Goal: Information Seeking & Learning: Learn about a topic

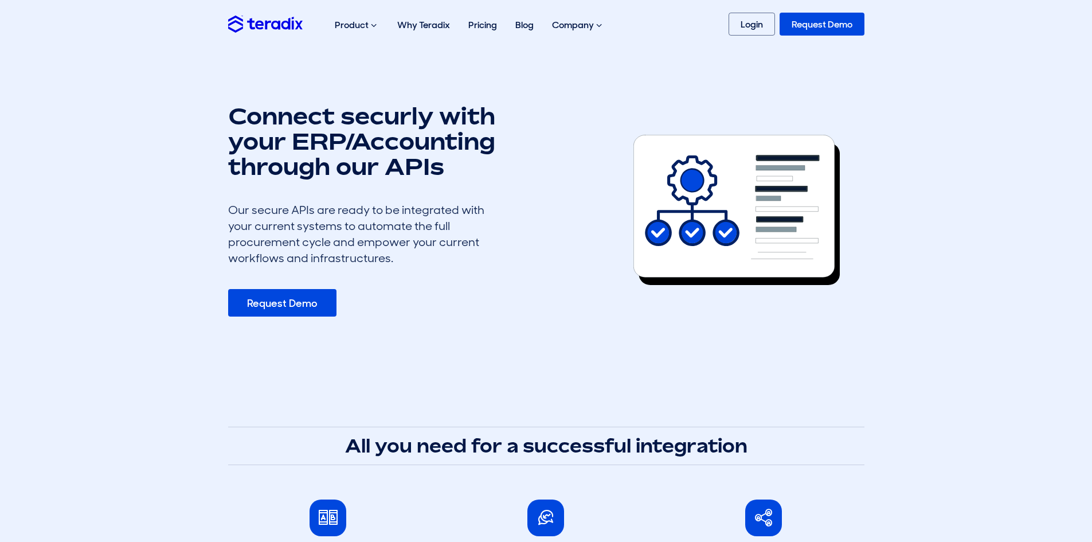
click at [238, 19] on img at bounding box center [265, 23] width 74 height 17
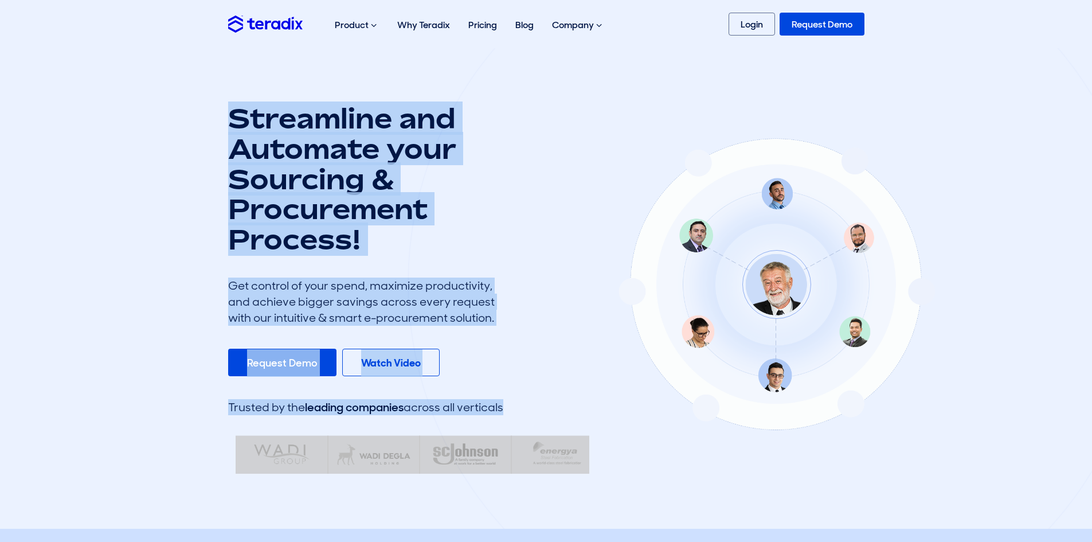
drag, startPoint x: 224, startPoint y: 115, endPoint x: 421, endPoint y: 254, distance: 240.6
click at [434, 248] on div "Streamline and Automate your Sourcing & Procurement Process! Get control of you…" at bounding box center [545, 288] width 653 height 370
drag, startPoint x: 240, startPoint y: 257, endPoint x: 222, endPoint y: 264, distance: 18.7
click at [238, 257] on div "Streamline and Automate your Sourcing & Procurement Process! Get control of you…" at bounding box center [365, 239] width 275 height 273
click at [166, 288] on section "Streamline and Automate your Sourcing & Procurement Process! Get control of you…" at bounding box center [546, 288] width 1092 height 480
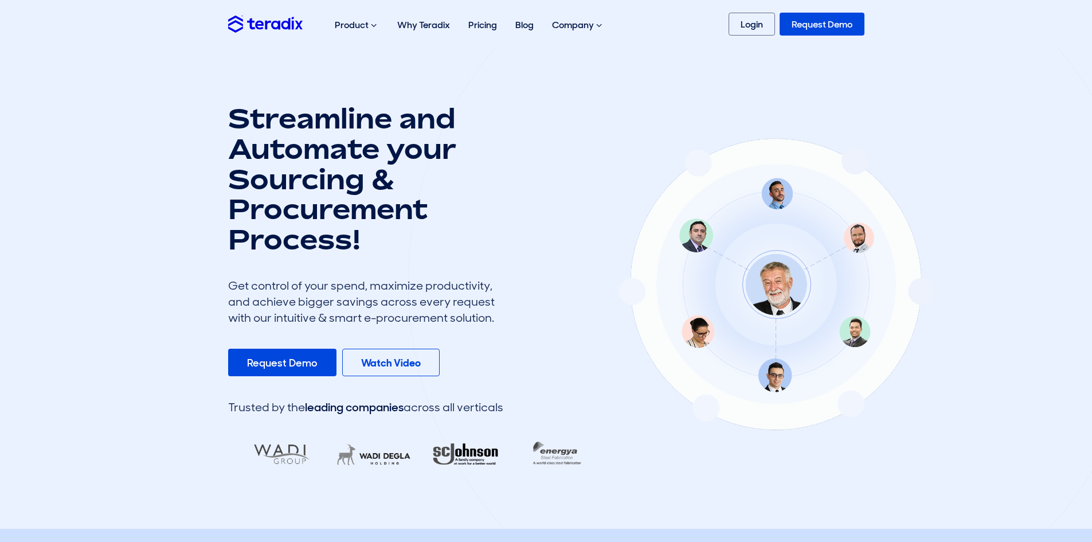
click at [348, 312] on div "Get control of your spend, maximize productivity, and achieve bigger savings ac…" at bounding box center [365, 301] width 275 height 48
drag, startPoint x: 275, startPoint y: 364, endPoint x: 284, endPoint y: 363, distance: 9.2
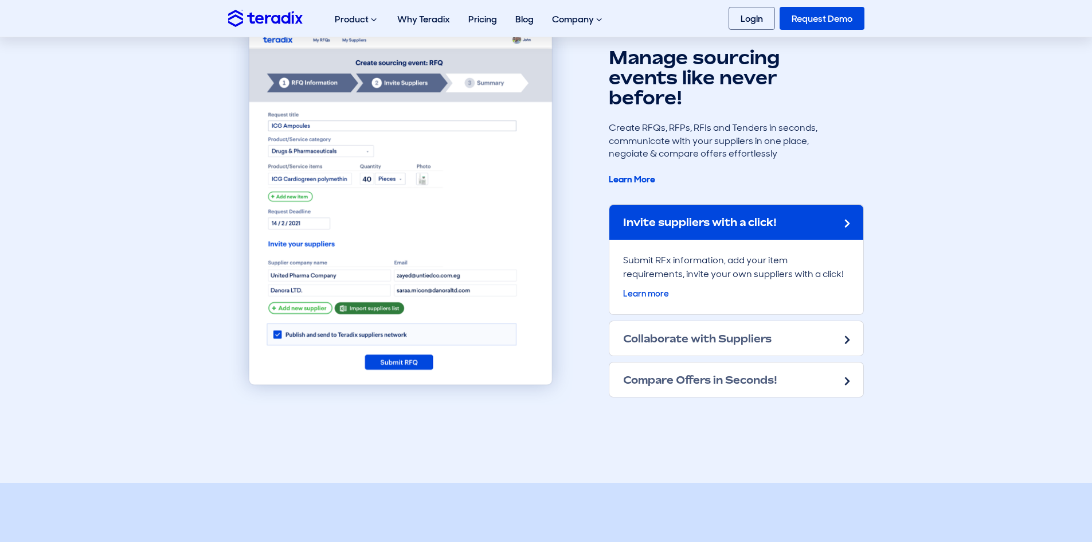
scroll to position [917, 0]
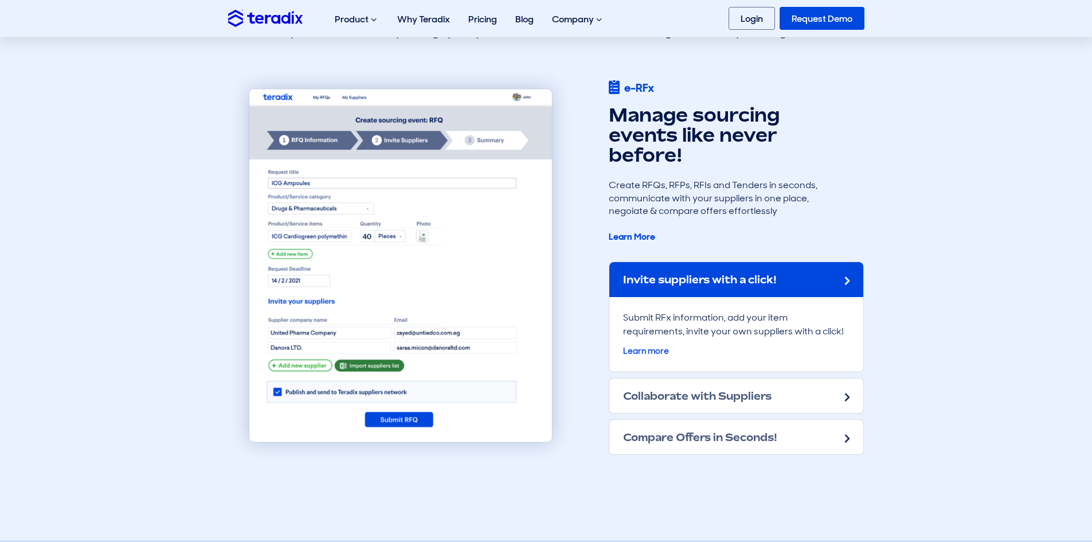
click at [830, 273] on div "Invite suppliers with a click!" at bounding box center [736, 279] width 254 height 34
click at [661, 398] on h2 "Collaborate with Suppliers" at bounding box center [697, 395] width 148 height 13
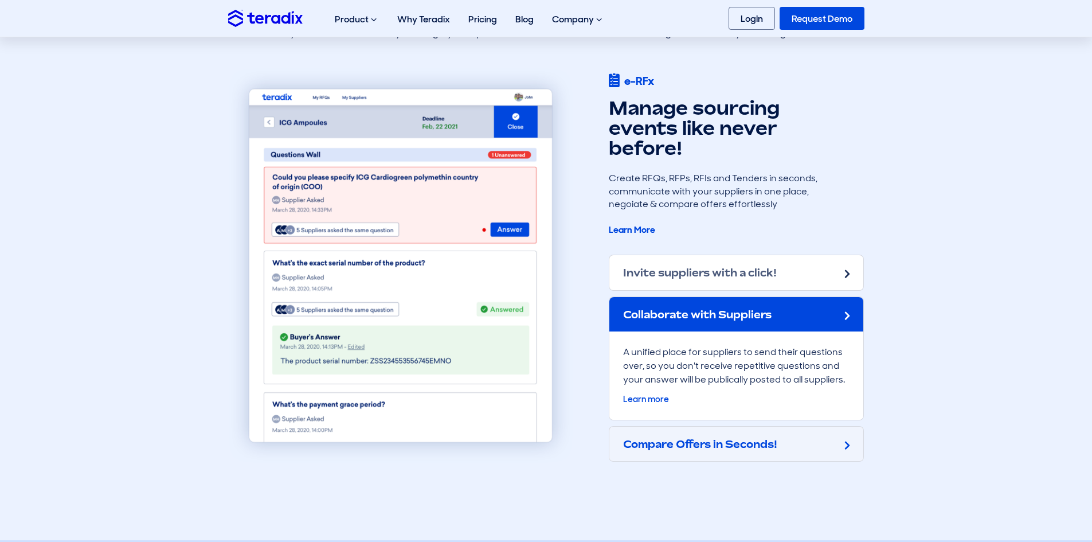
click at [643, 441] on h2 "Compare Offers in Seconds!" at bounding box center [700, 443] width 154 height 13
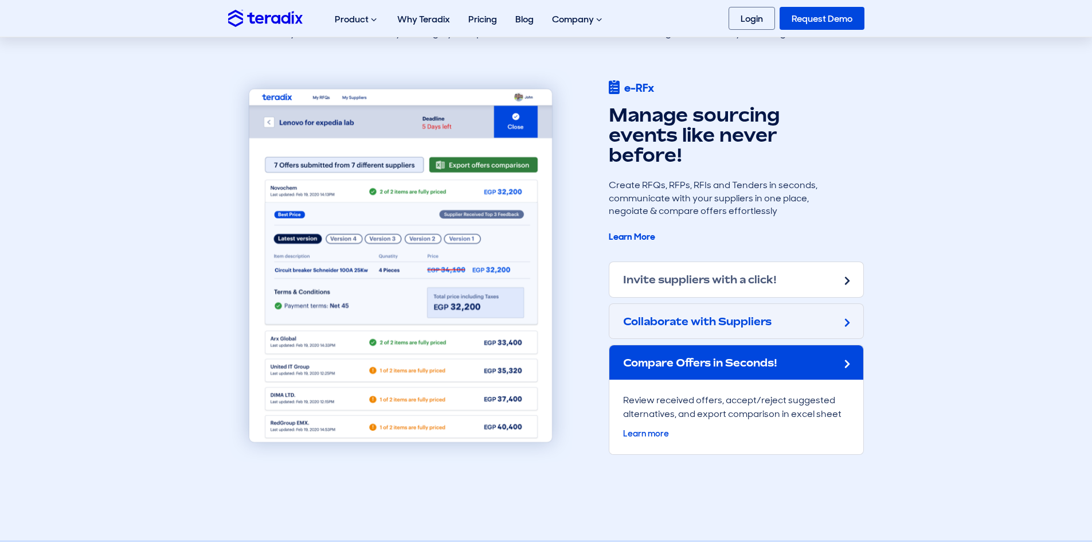
click at [748, 332] on div "Collaborate with Suppliers" at bounding box center [736, 321] width 254 height 34
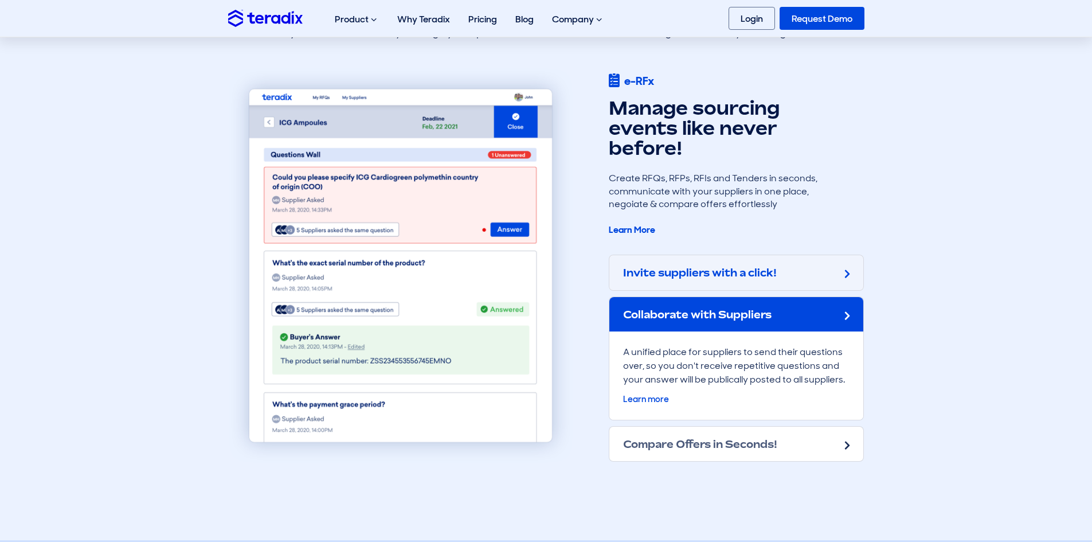
click at [765, 275] on h2 "Invite suppliers with a click!" at bounding box center [700, 272] width 154 height 13
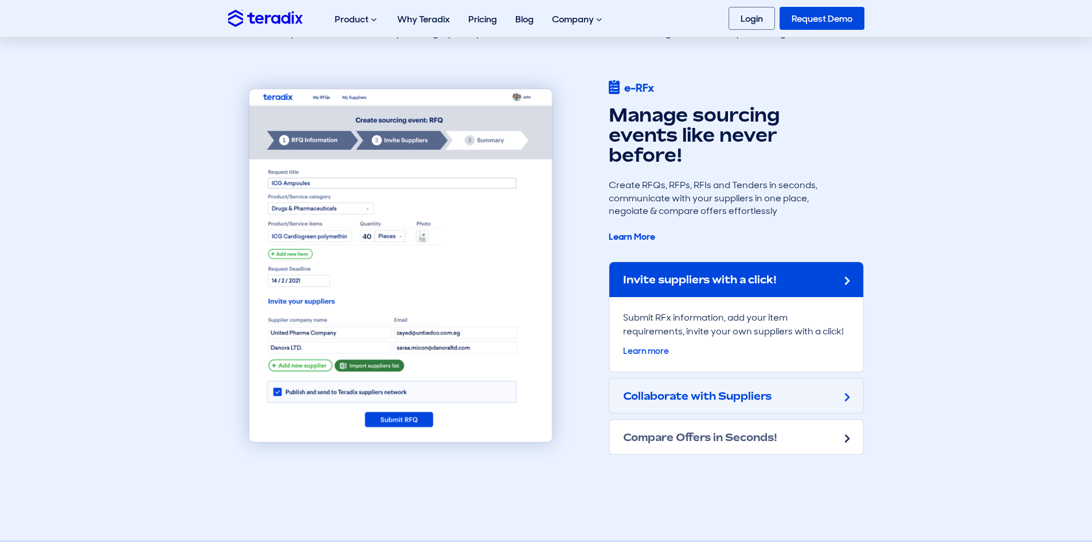
click at [787, 402] on div "Collaborate with Suppliers" at bounding box center [736, 395] width 254 height 34
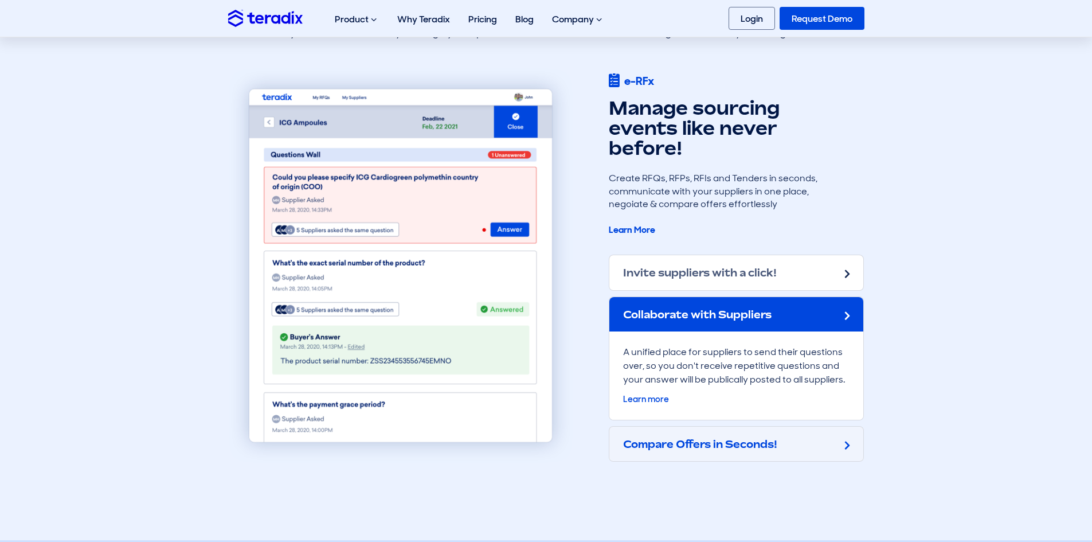
click at [781, 442] on div "Compare Offers in Seconds!" at bounding box center [736, 443] width 254 height 34
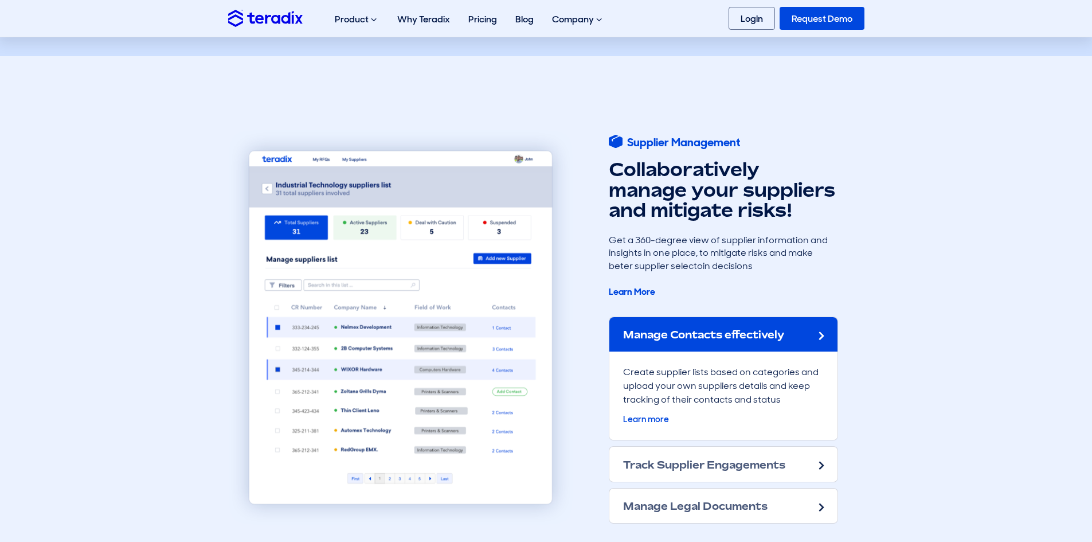
scroll to position [1967, 0]
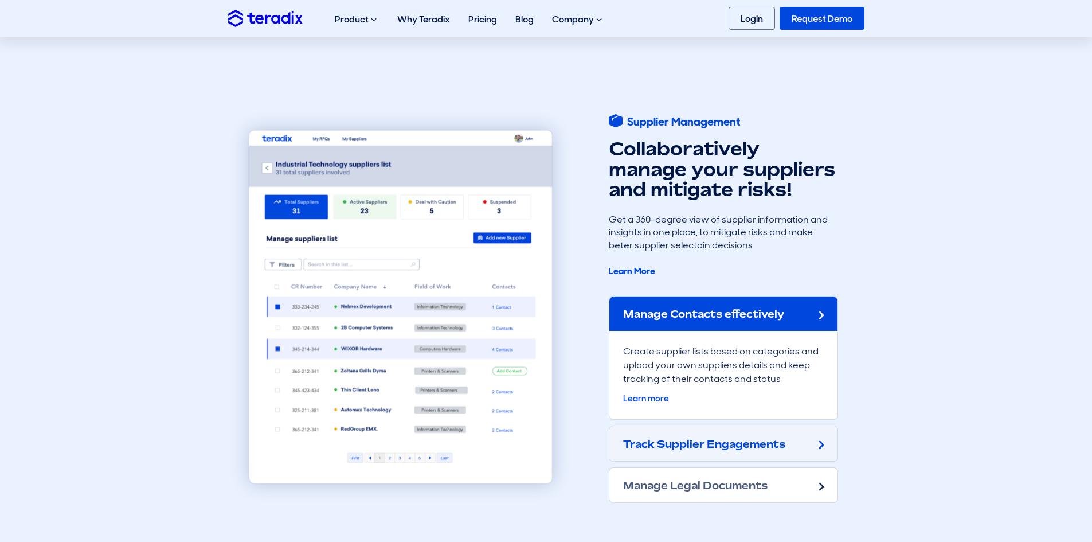
click at [806, 437] on div "Track Supplier Engagements" at bounding box center [723, 443] width 228 height 34
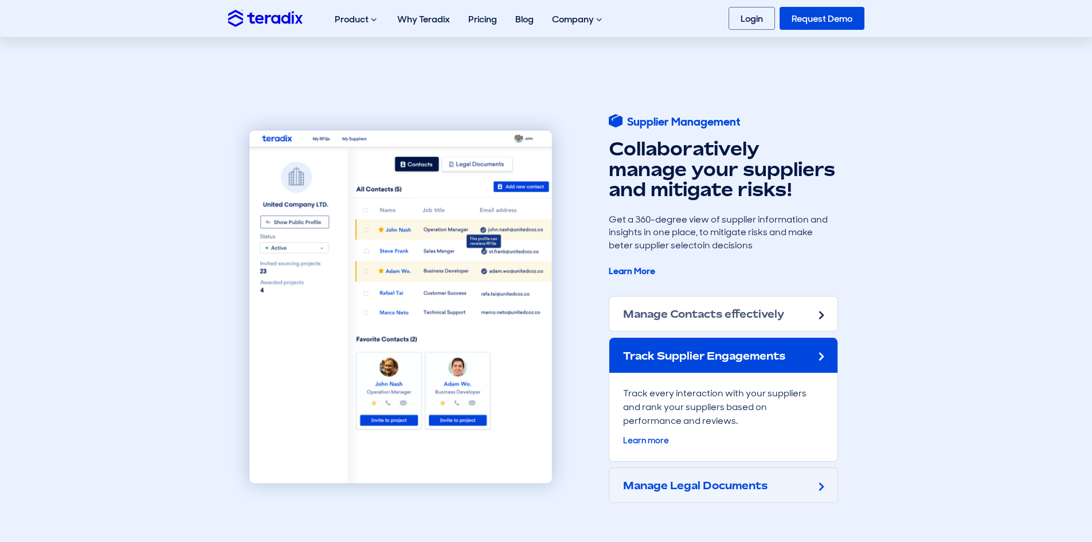
click at [793, 493] on div "Manage Legal Documents" at bounding box center [723, 485] width 228 height 34
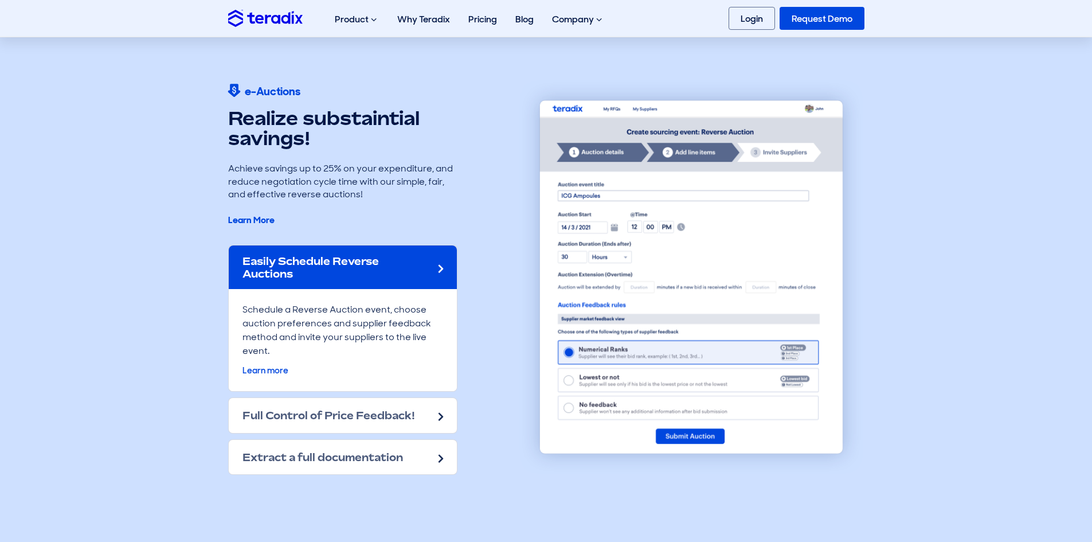
scroll to position [1452, 0]
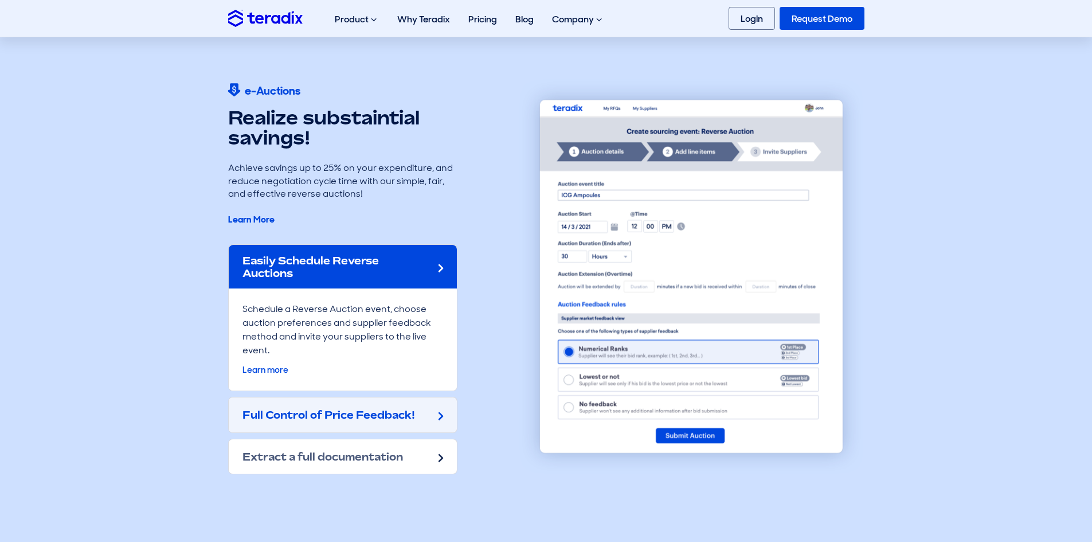
click at [441, 421] on span at bounding box center [440, 415] width 5 height 14
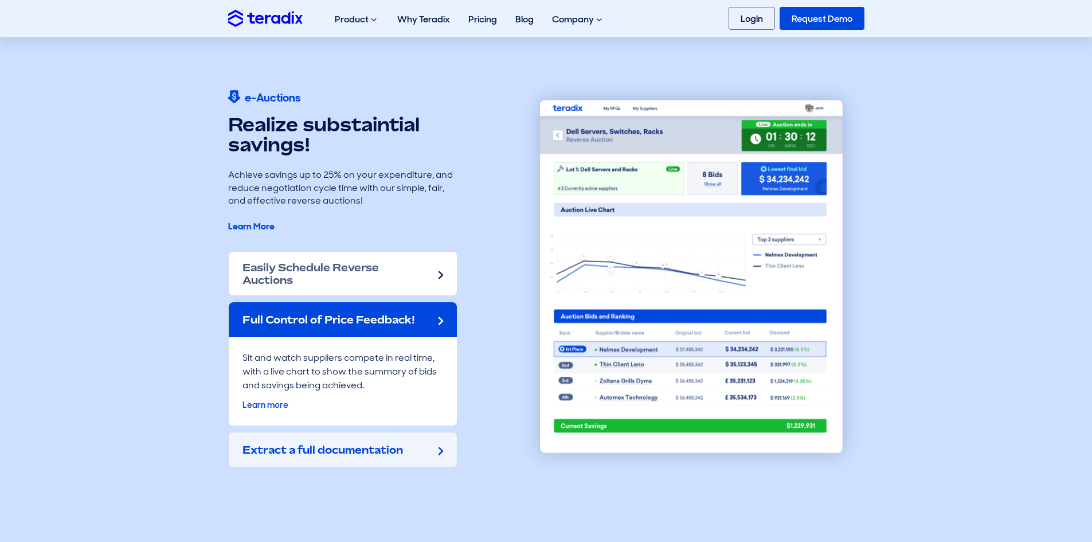
click at [429, 460] on div "Extract a full documentation" at bounding box center [343, 449] width 228 height 34
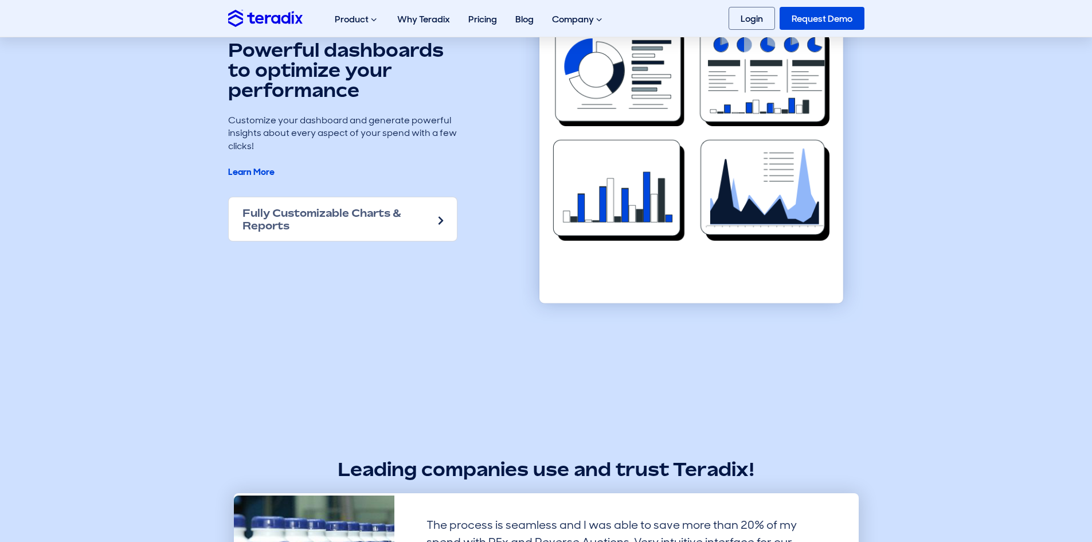
scroll to position [3037, 0]
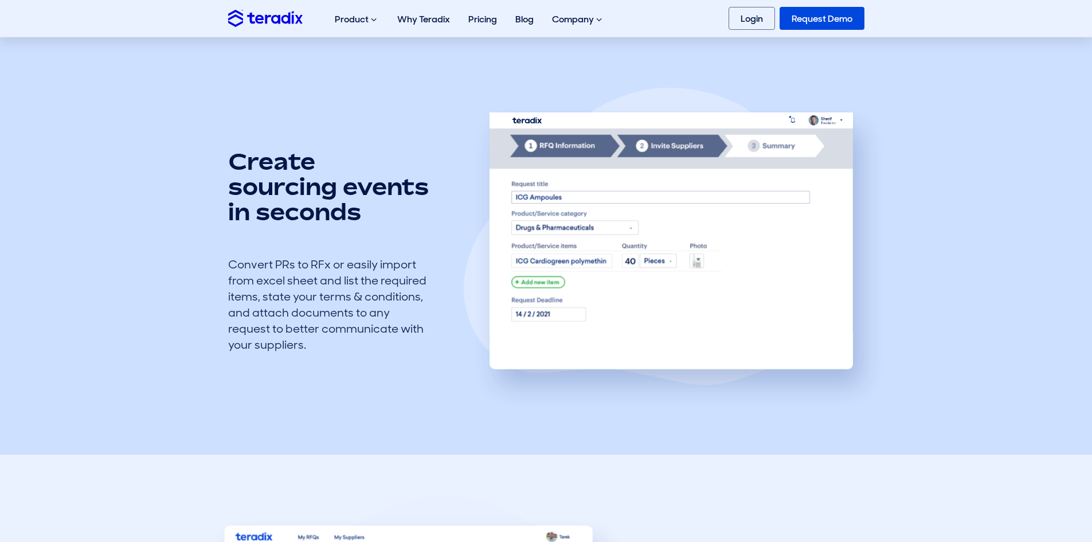
scroll to position [745, 0]
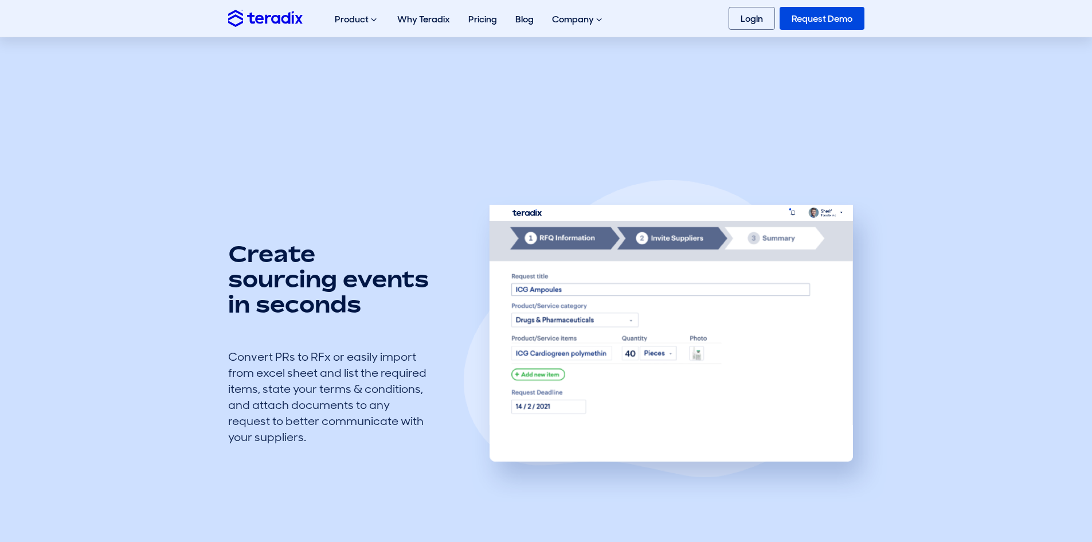
drag, startPoint x: 233, startPoint y: 238, endPoint x: 410, endPoint y: 457, distance: 282.4
click at [410, 457] on div "Create sourcing events in seconds Convert PRs to RFx or easily import from exce…" at bounding box center [545, 343] width 653 height 363
click at [362, 461] on div "Create sourcing events in seconds Convert PRs to RFx or easily import from exce…" at bounding box center [545, 343] width 653 height 363
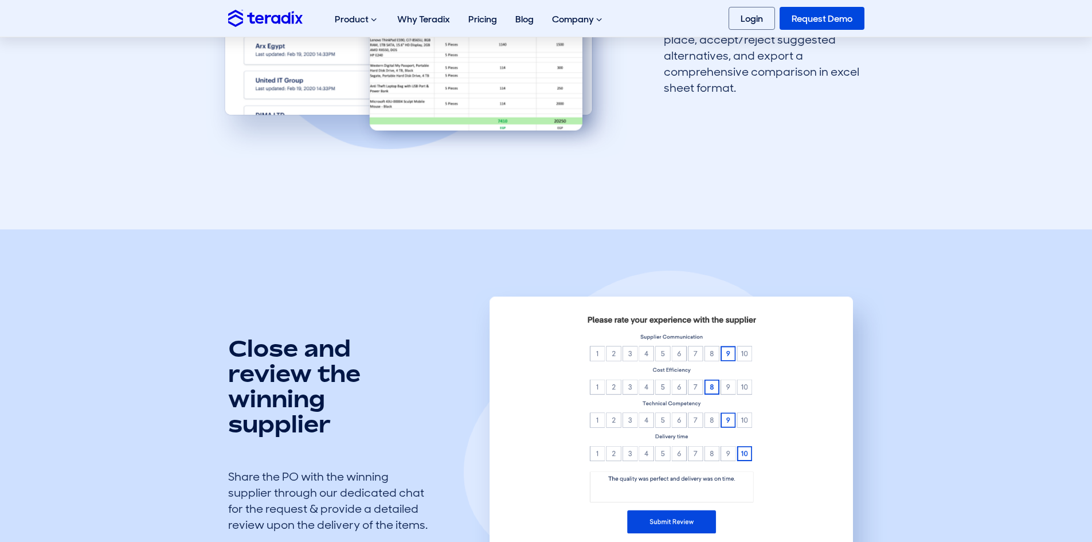
scroll to position [2522, 0]
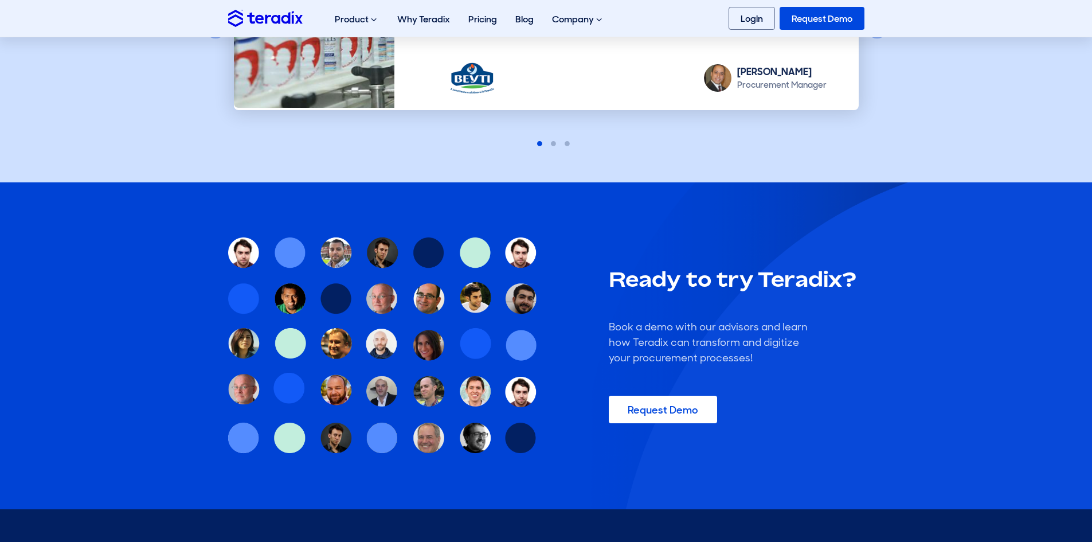
scroll to position [2279, 0]
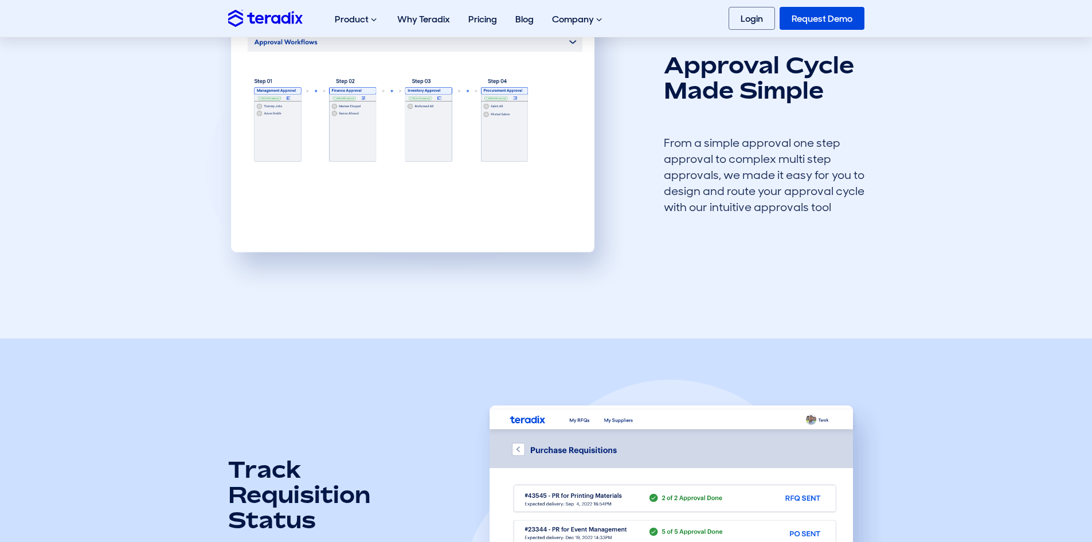
scroll to position [392, 0]
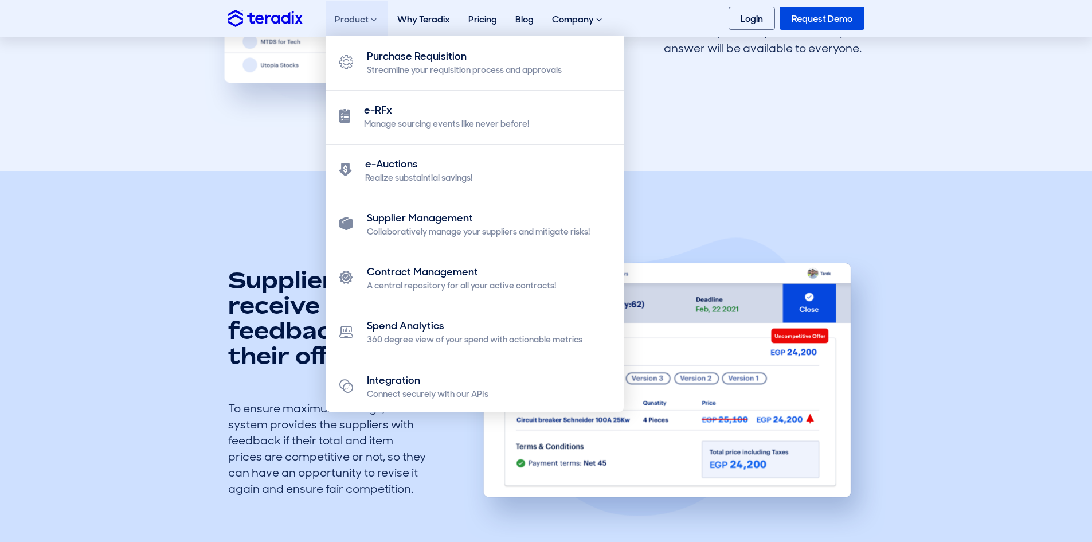
scroll to position [1404, 0]
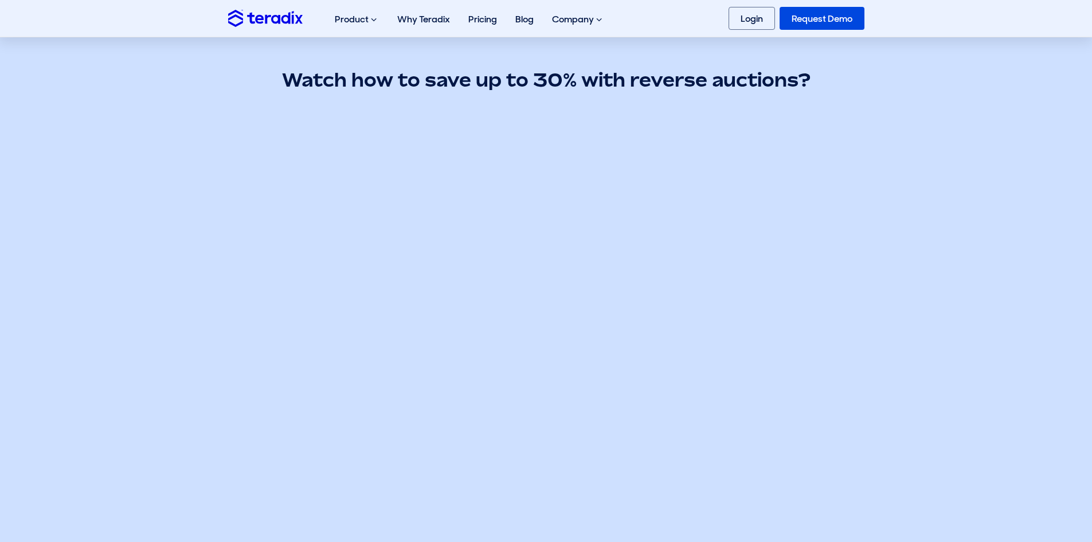
scroll to position [401, 0]
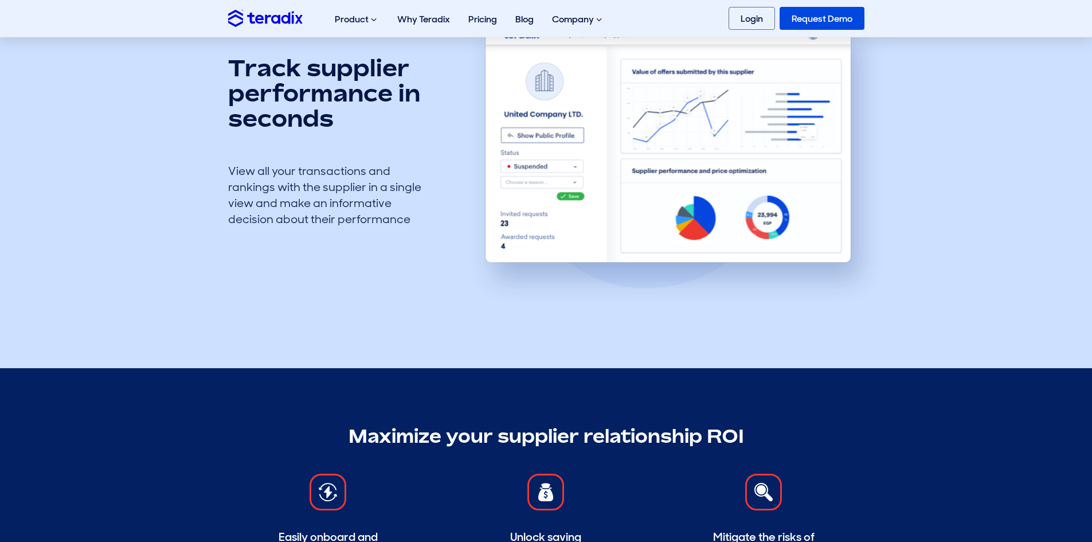
scroll to position [1433, 0]
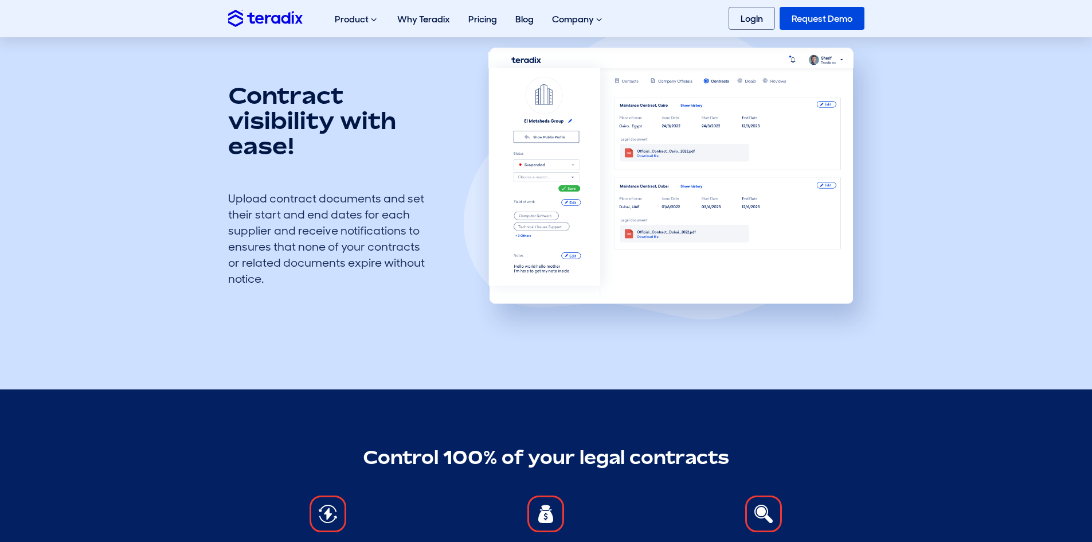
scroll to position [287, 0]
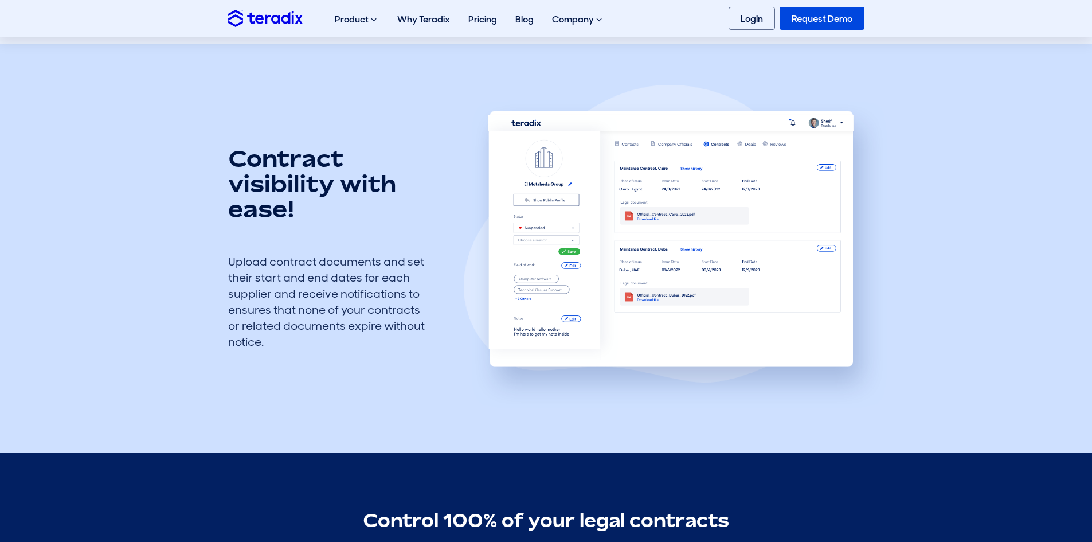
drag, startPoint x: 267, startPoint y: 347, endPoint x: 210, endPoint y: 146, distance: 209.7
click at [210, 146] on section "Contract visibility with ease! Upload contract documents and set their start an…" at bounding box center [546, 248] width 1092 height 409
click at [339, 364] on div "Contract visibility with ease! Upload contract documents and set their start an…" at bounding box center [545, 247] width 653 height 363
drag, startPoint x: 274, startPoint y: 345, endPoint x: 218, endPoint y: 257, distance: 104.3
click at [218, 257] on section "Contract visibility with ease! Upload contract documents and set their start an…" at bounding box center [546, 248] width 1092 height 409
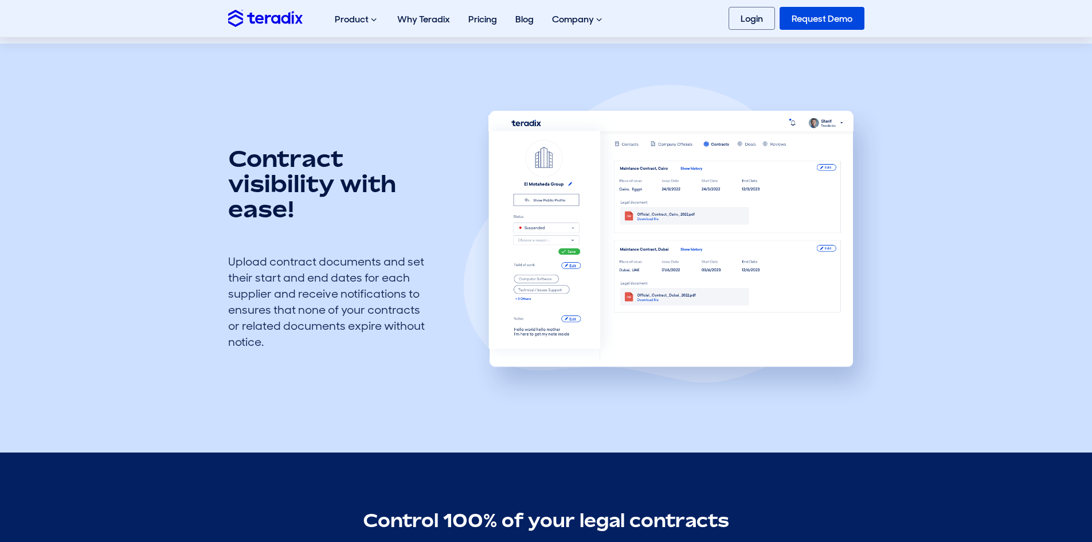
copy div "Upload contract documents and set their start and end dates for each supplier a…"
click at [362, 370] on div "Contract visibility with ease! Upload contract documents and set their start an…" at bounding box center [545, 247] width 653 height 363
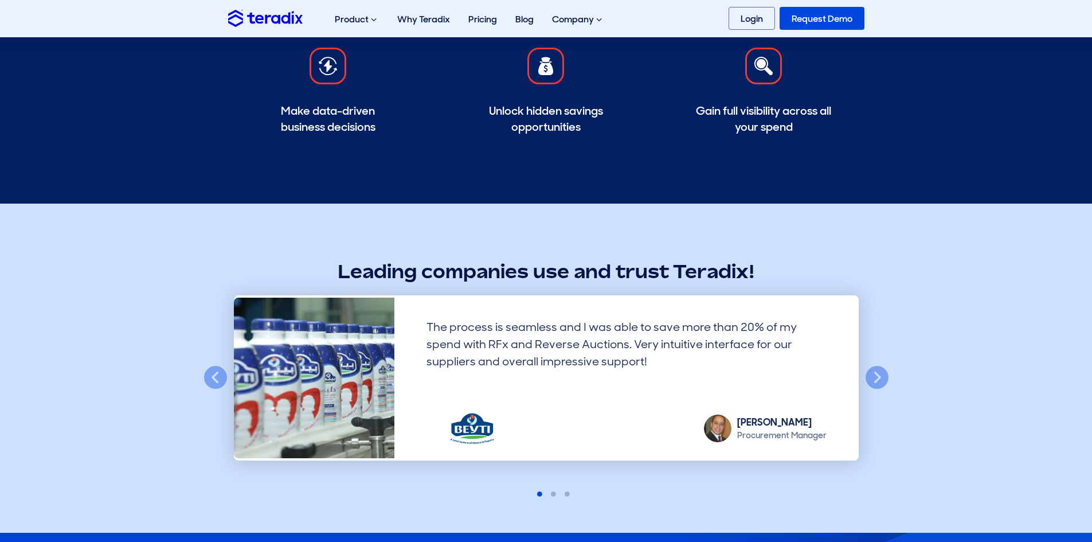
scroll to position [1433, 0]
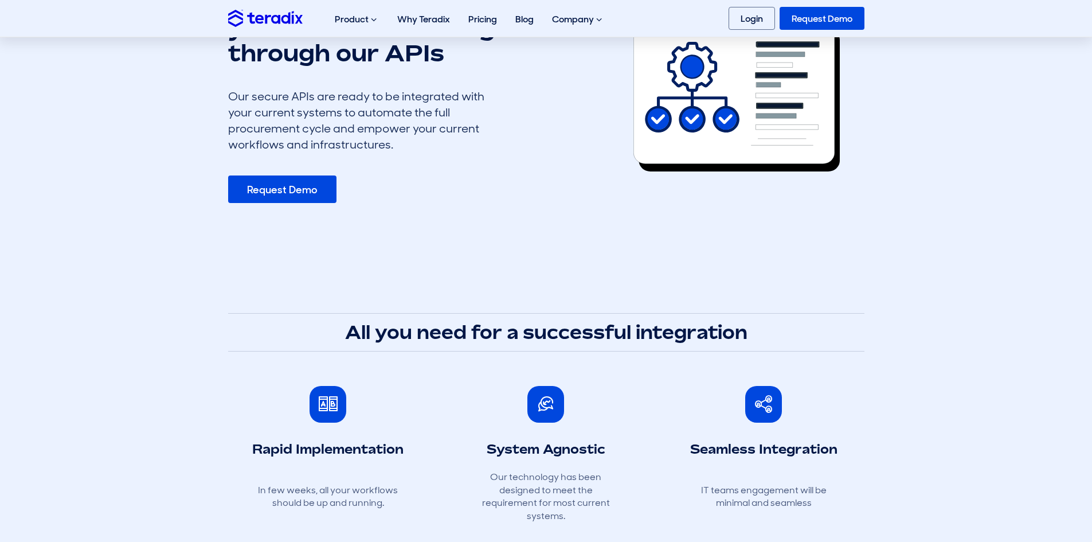
scroll to position [115, 0]
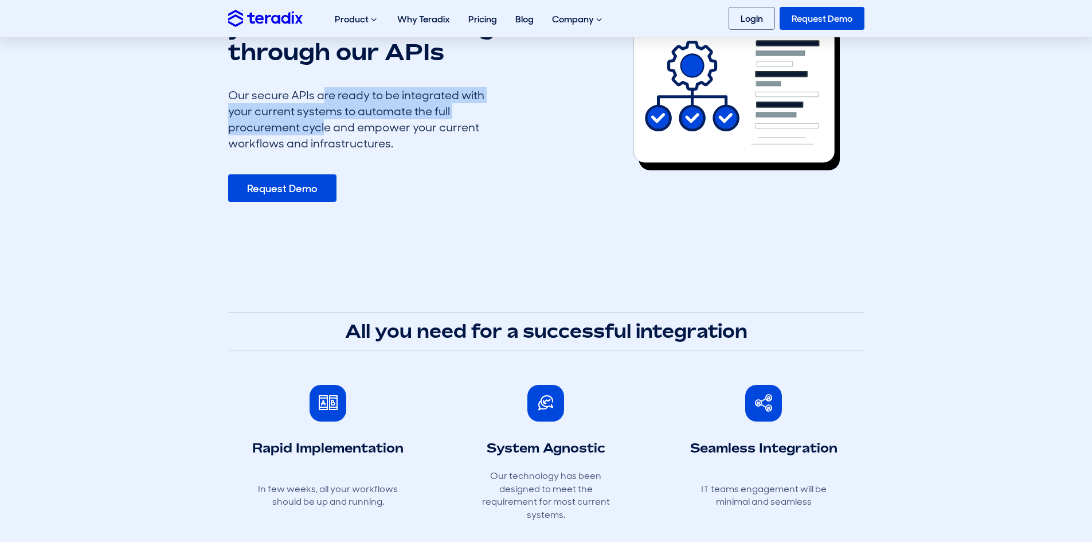
drag, startPoint x: 288, startPoint y: 101, endPoint x: 505, endPoint y: 104, distance: 217.2
click at [505, 104] on section "Connect securly with your ERP/Accounting through our APIs Our secure APIs are r…" at bounding box center [546, 95] width 1092 height 323
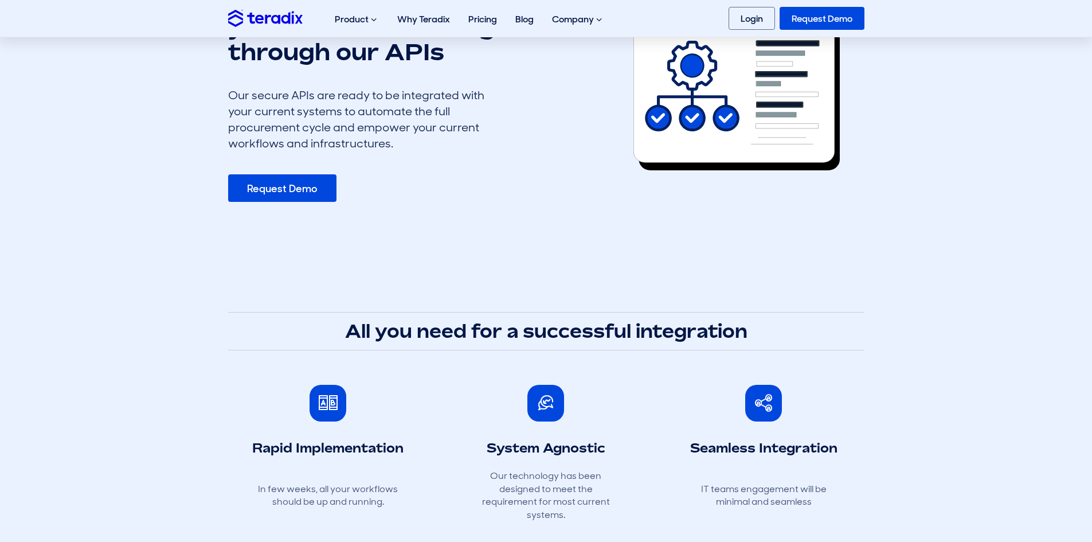
click at [450, 158] on div "Connect securly with your ERP/Accounting through our APIs Our secure APIs are r…" at bounding box center [365, 95] width 275 height 213
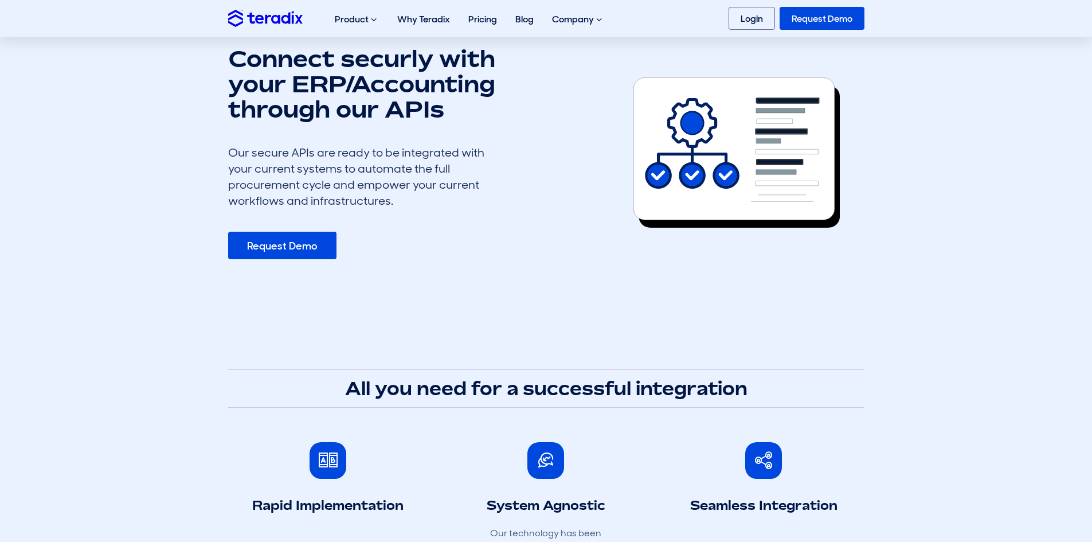
scroll to position [0, 0]
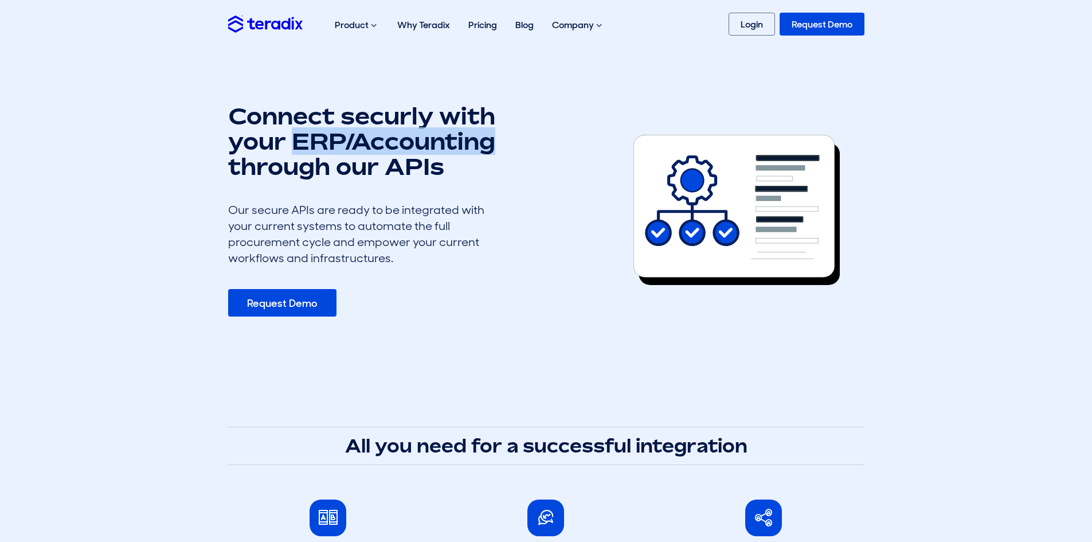
drag, startPoint x: 289, startPoint y: 145, endPoint x: 388, endPoint y: 123, distance: 101.6
click at [512, 148] on div "Connect securly with your ERP/Accounting through our APIs Our secure APIs are r…" at bounding box center [409, 209] width 381 height 213
drag, startPoint x: 388, startPoint y: 123, endPoint x: 283, endPoint y: 119, distance: 104.9
click at [387, 122] on h1 "Connect securly with your ERP/Accounting through our APIs" at bounding box center [365, 141] width 275 height 76
